Goal: Obtain resource: Download file/media

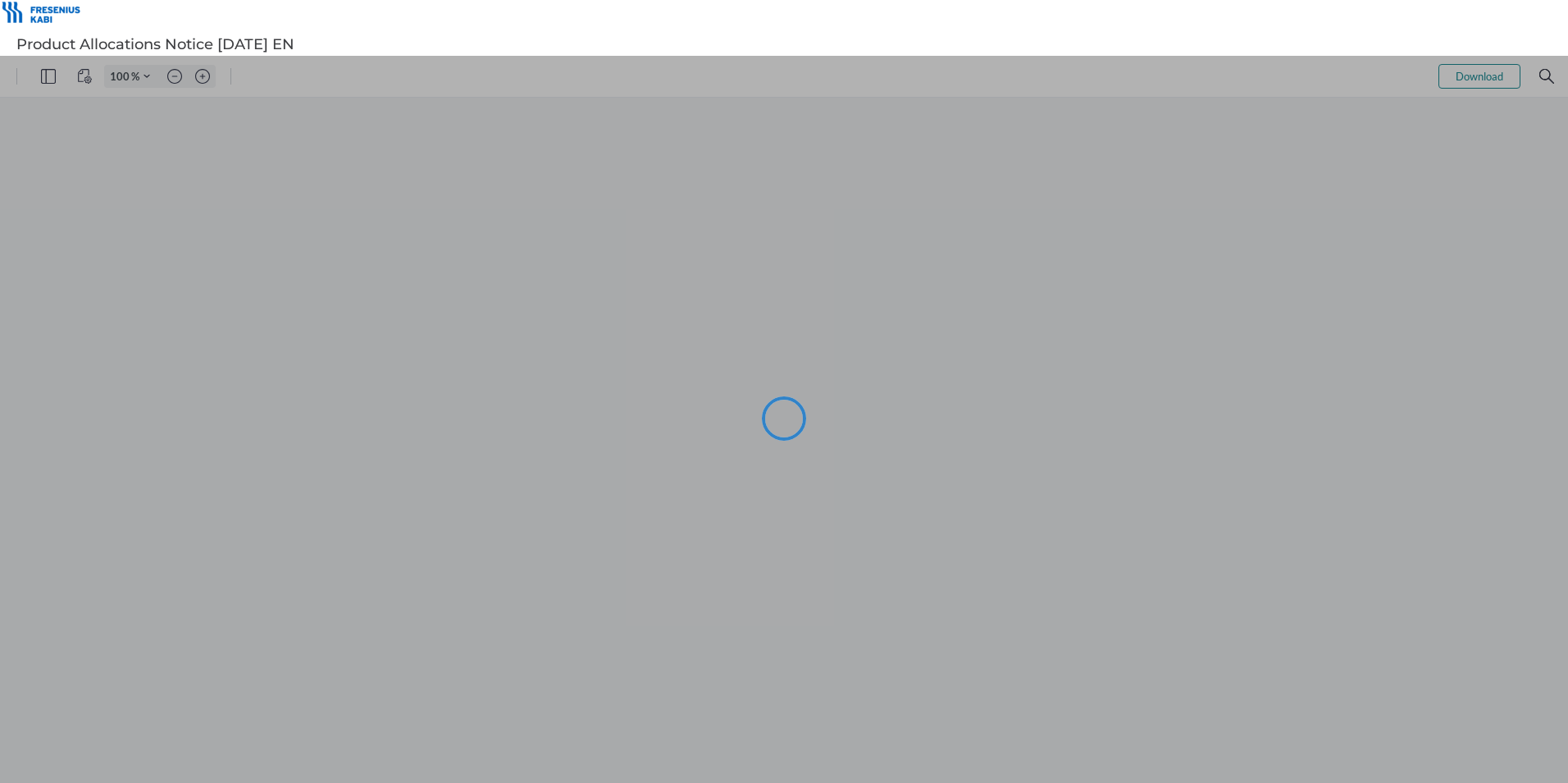
type input "105"
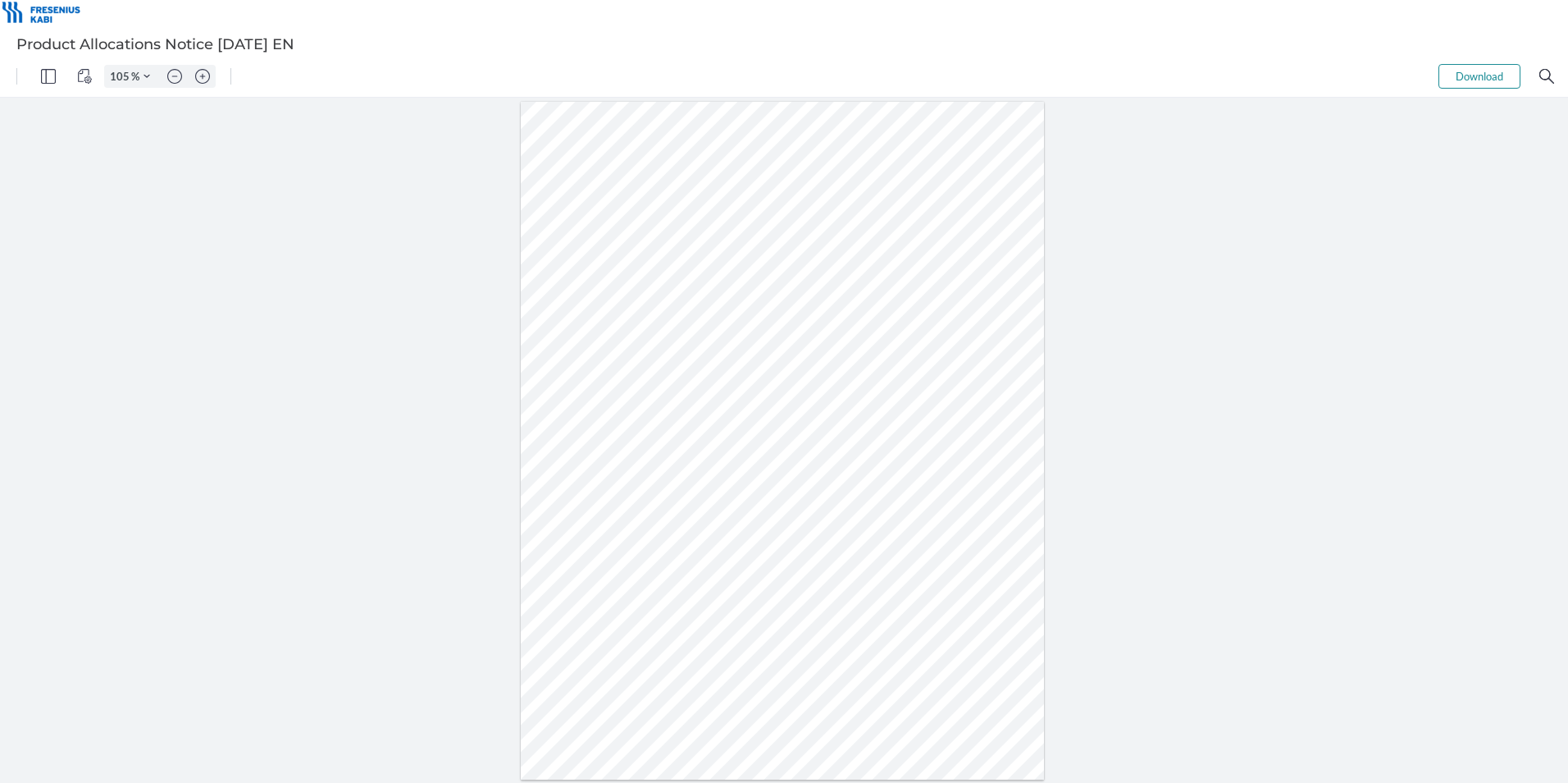
click at [1460, 71] on button "Download" at bounding box center [1479, 77] width 82 height 25
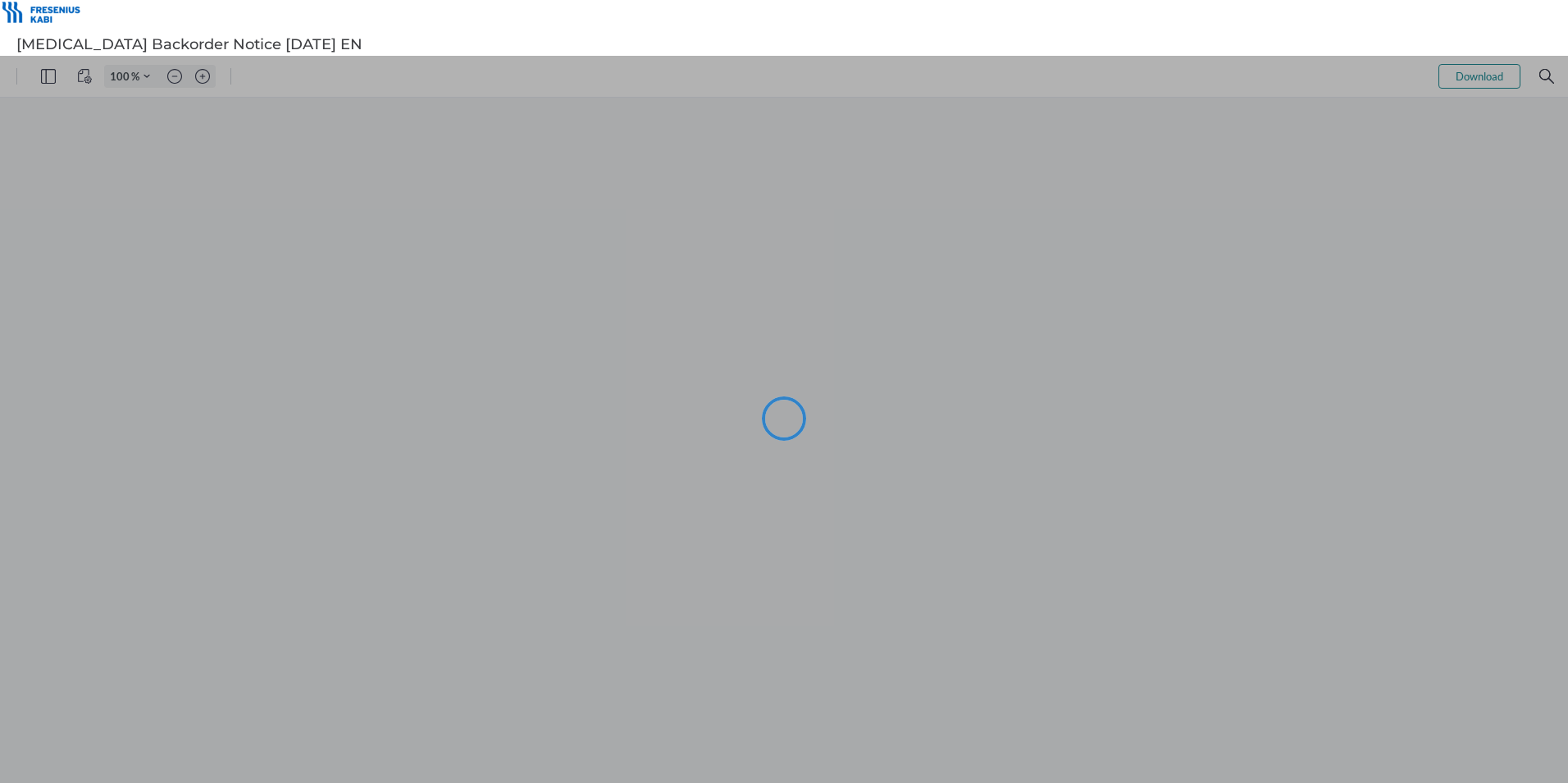
type input "105"
